Goal: Transaction & Acquisition: Purchase product/service

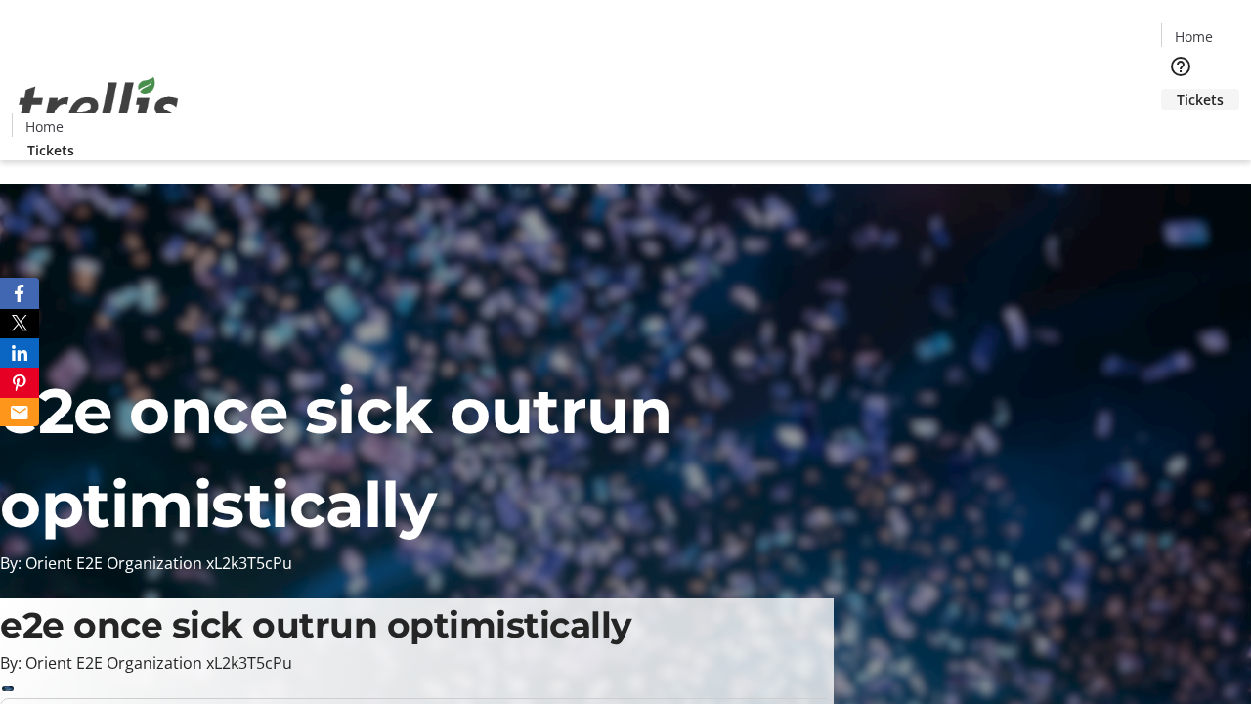
click at [1177, 89] on span "Tickets" at bounding box center [1200, 99] width 47 height 21
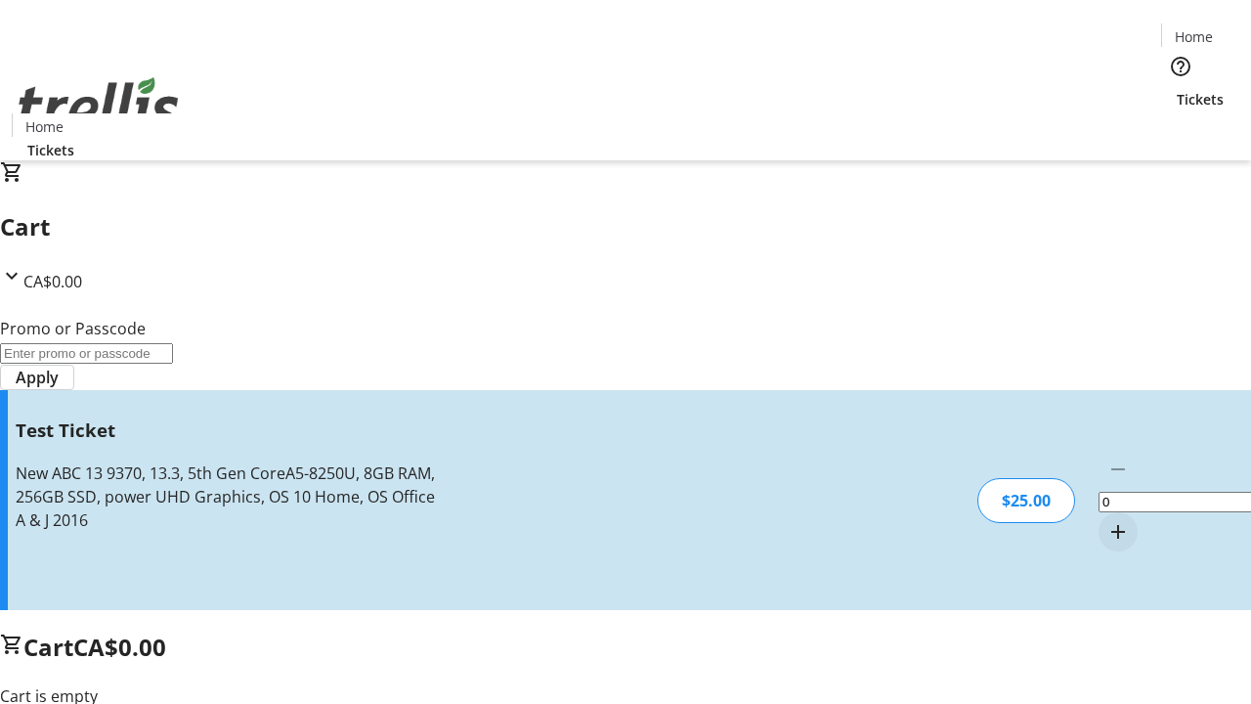
click at [1106, 520] on mat-icon "Increment by one" at bounding box center [1117, 531] width 23 height 23
type input "1"
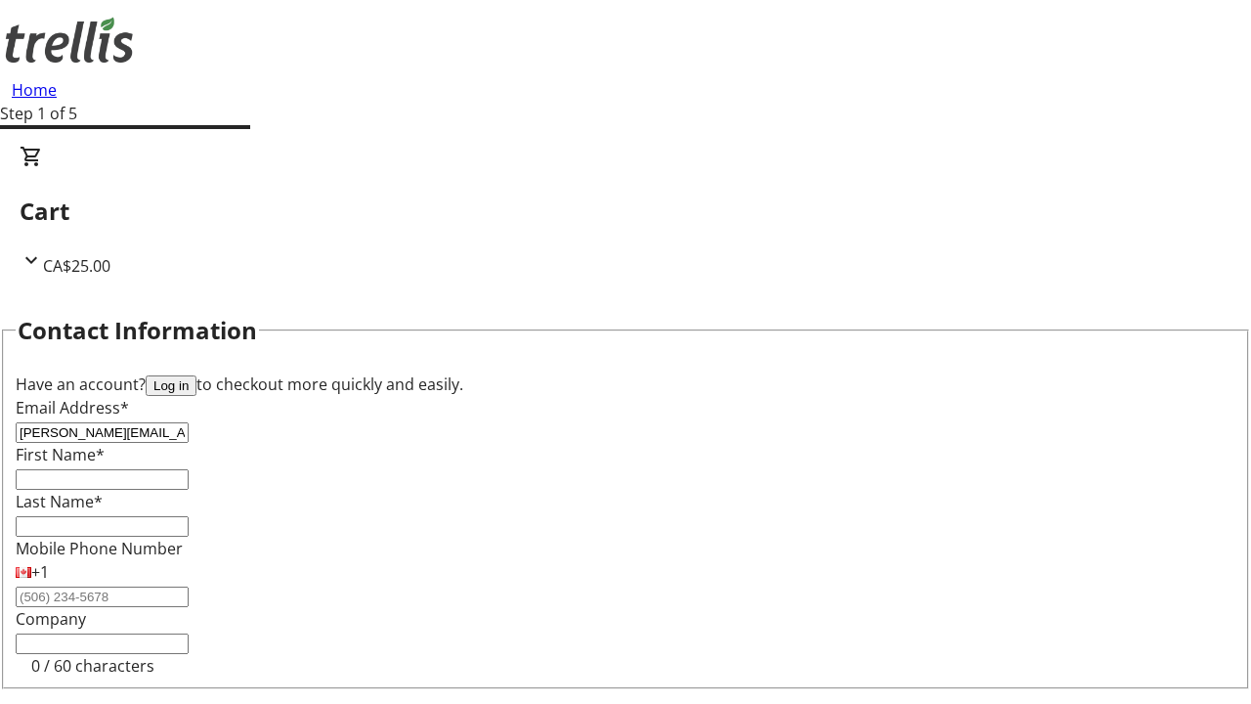
type input "[PERSON_NAME][EMAIL_ADDRESS][DOMAIN_NAME]"
type input "[PERSON_NAME]"
type input "Ondricka"
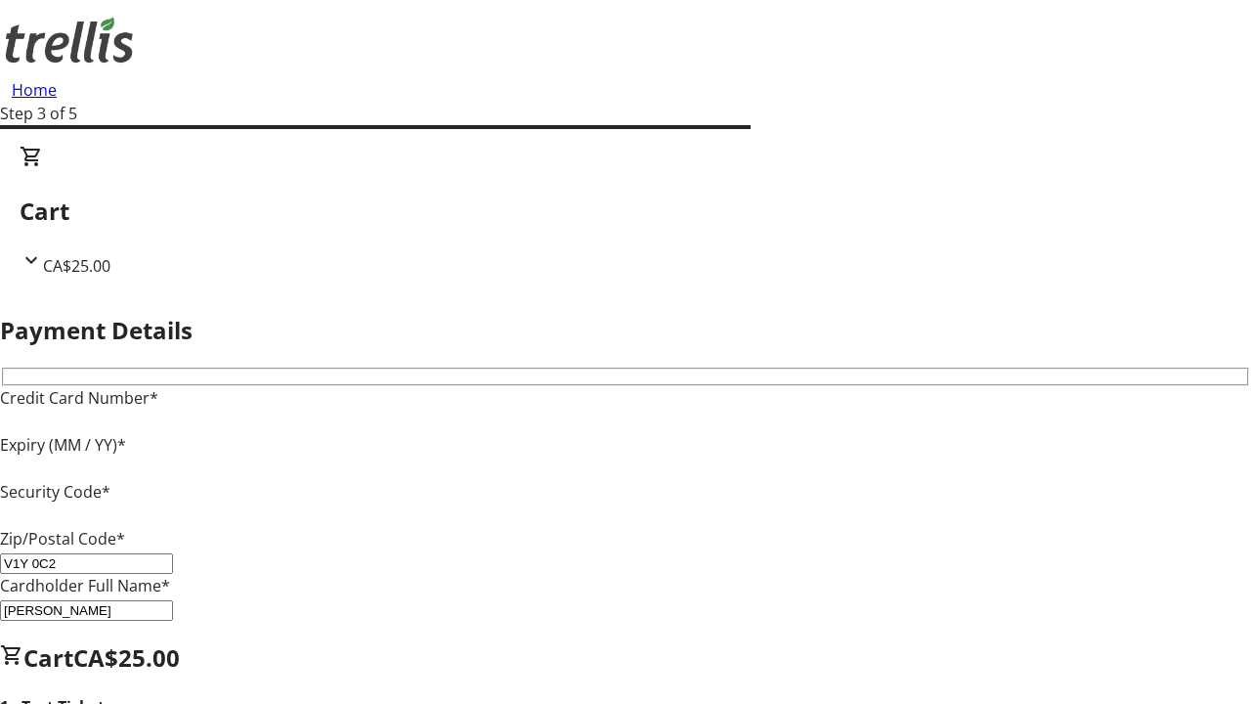
type input "V1Y 0C2"
